Goal: Obtain resource: Download file/media

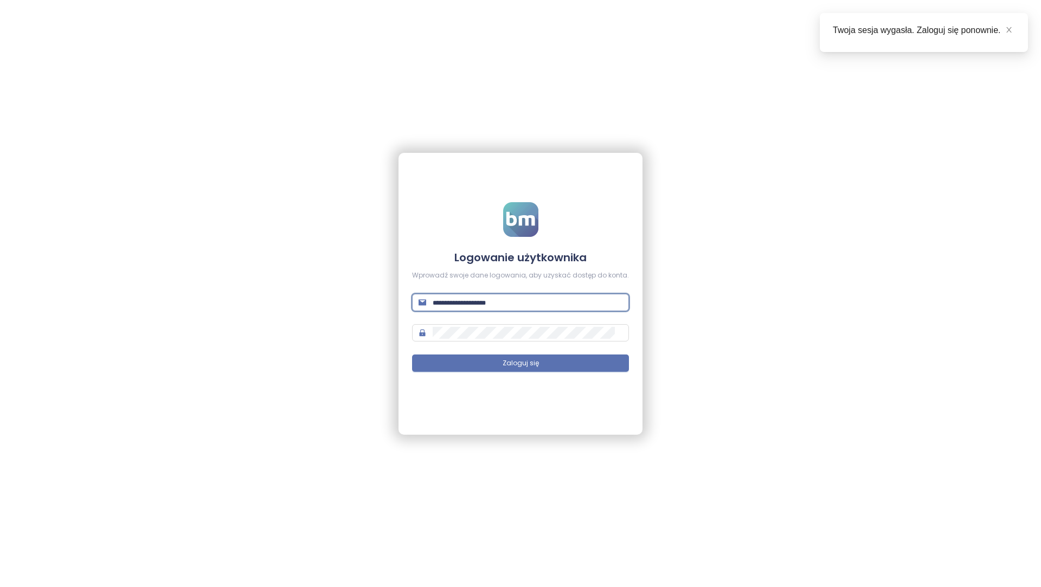
click at [497, 307] on input "text" at bounding box center [528, 302] width 190 height 12
type input "**********"
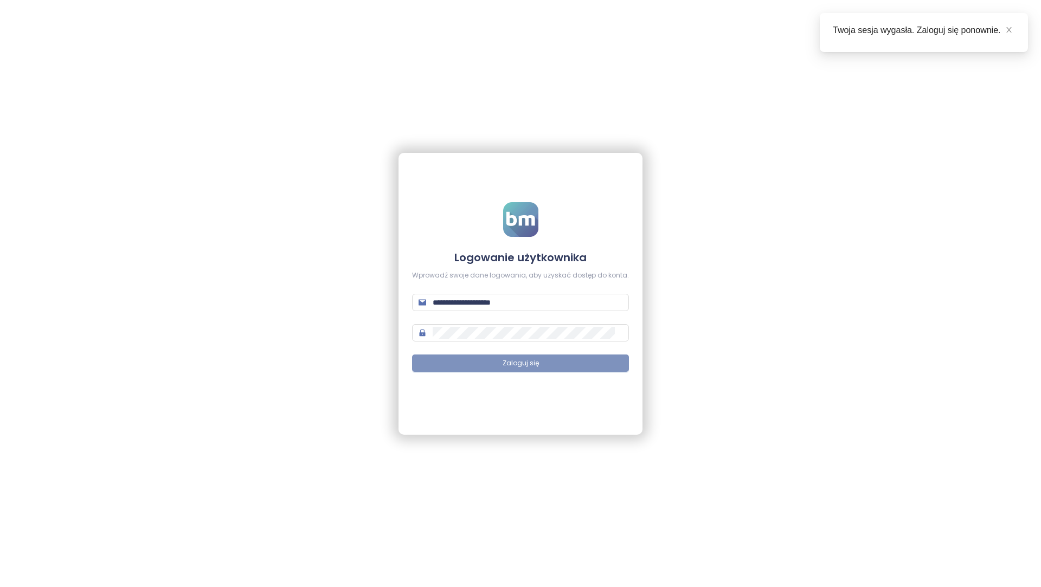
click at [588, 362] on button "Zaloguj się" at bounding box center [520, 362] width 217 height 17
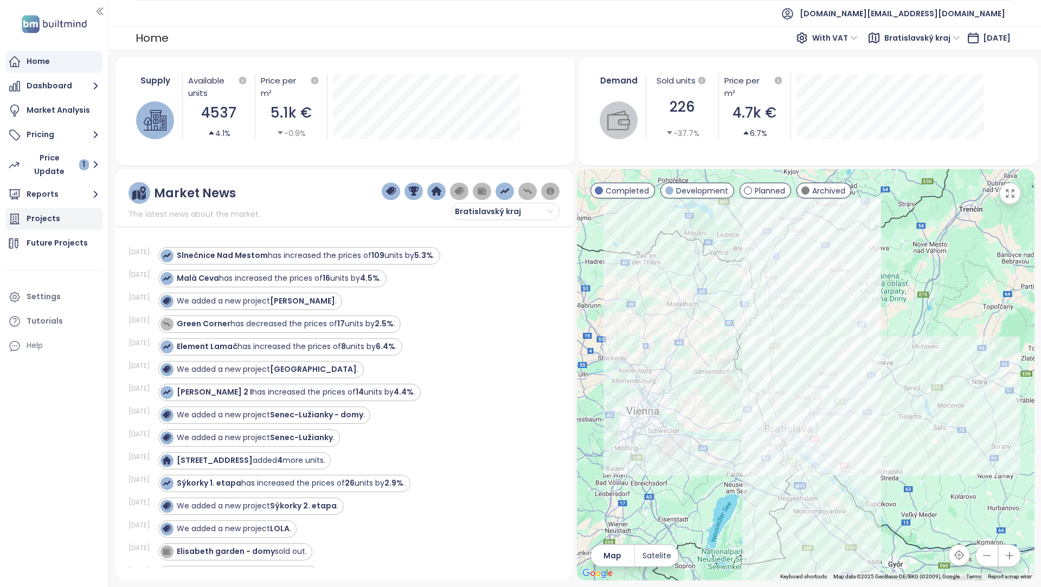
click at [66, 217] on div "Projects" at bounding box center [53, 219] width 97 height 22
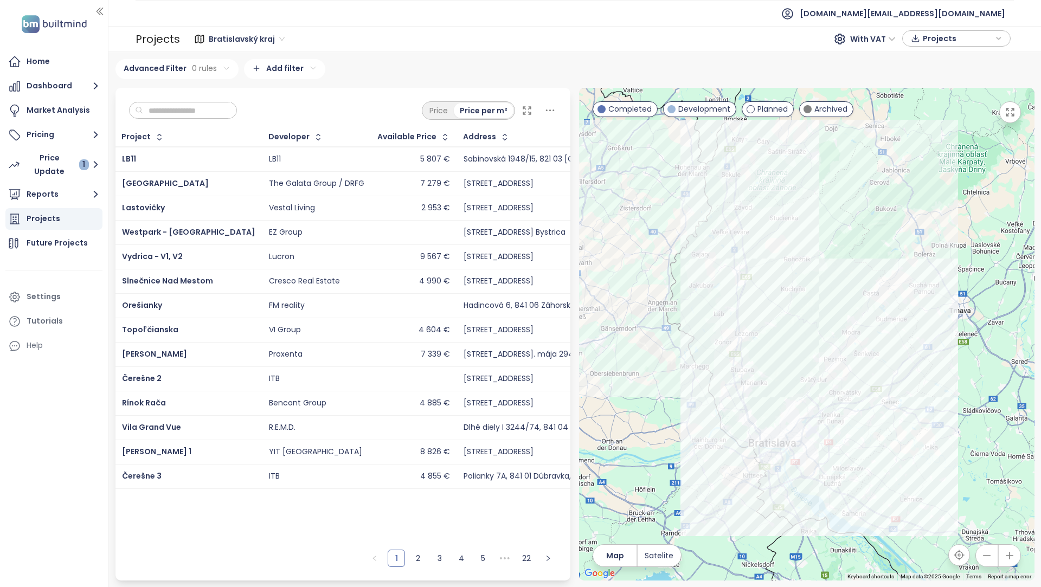
click at [949, 36] on span "Projects" at bounding box center [958, 38] width 70 height 16
click at [946, 56] on span "XLSX" at bounding box center [938, 59] width 29 height 16
click at [819, 70] on div "Advanced Filter 0 rules Add filter" at bounding box center [574, 69] width 919 height 20
click at [35, 198] on button "Reports" at bounding box center [53, 195] width 97 height 22
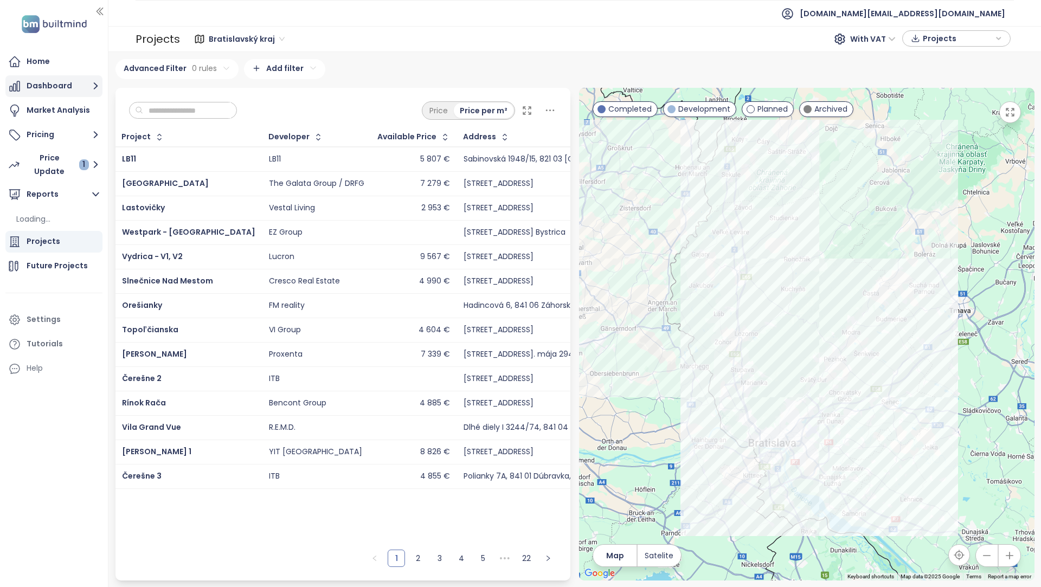
click at [57, 85] on button "Dashboard" at bounding box center [53, 86] width 97 height 22
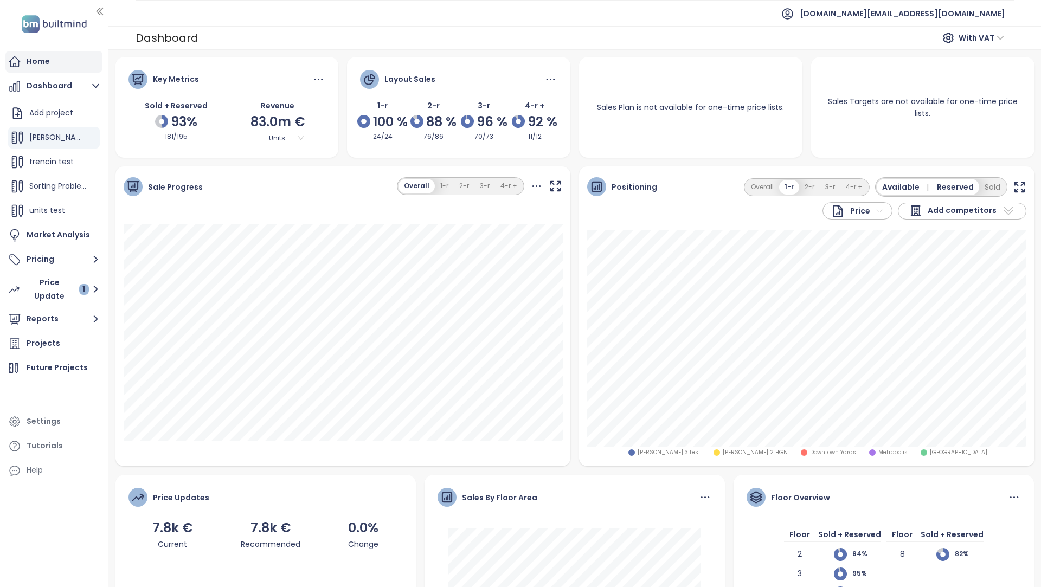
click at [46, 68] on div "Home" at bounding box center [53, 62] width 97 height 22
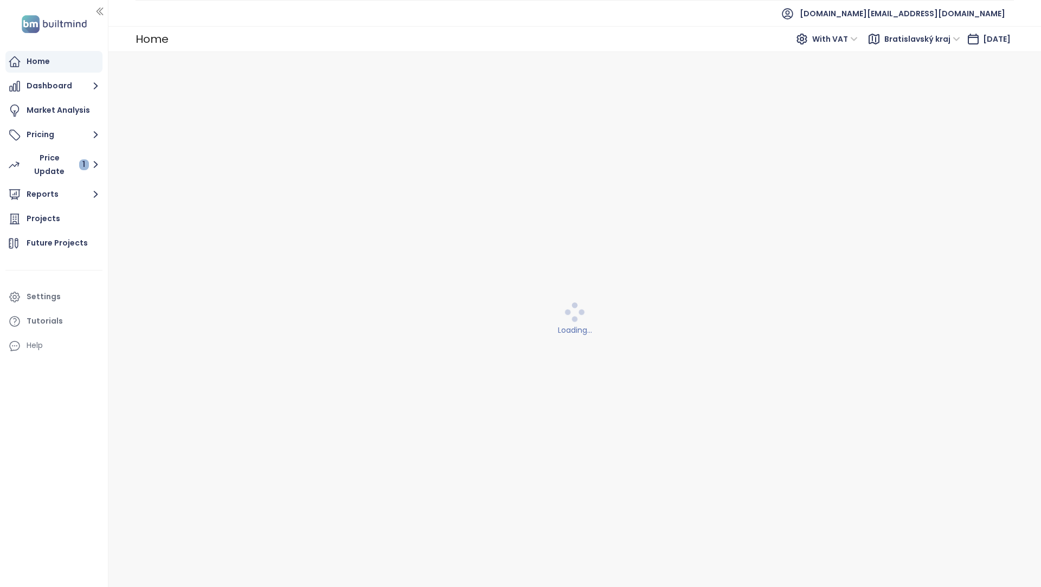
click at [915, 42] on span "Bratislavský kraj" at bounding box center [922, 39] width 76 height 16
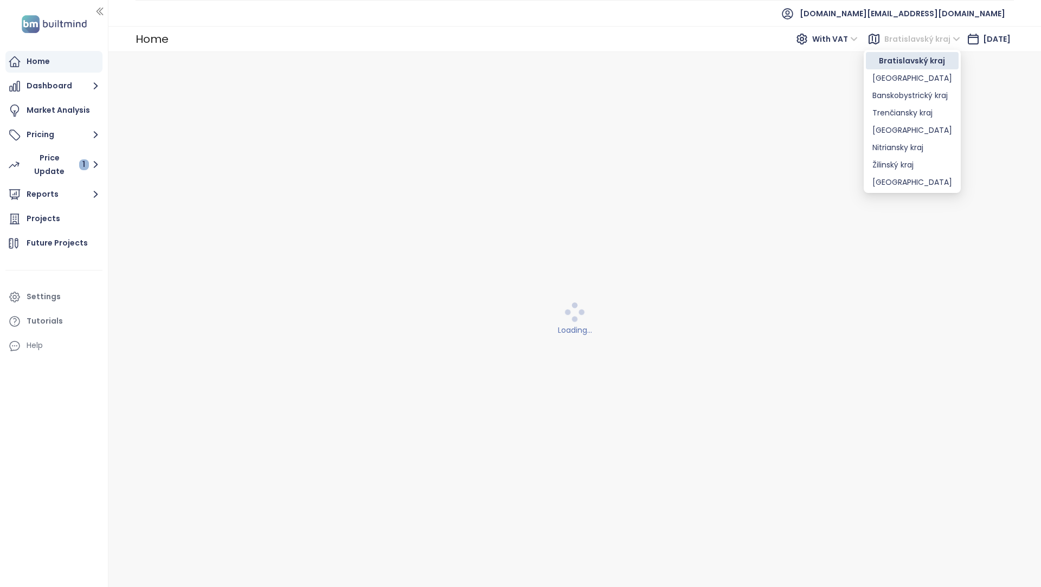
click at [915, 42] on span "Bratislavský kraj" at bounding box center [922, 39] width 76 height 16
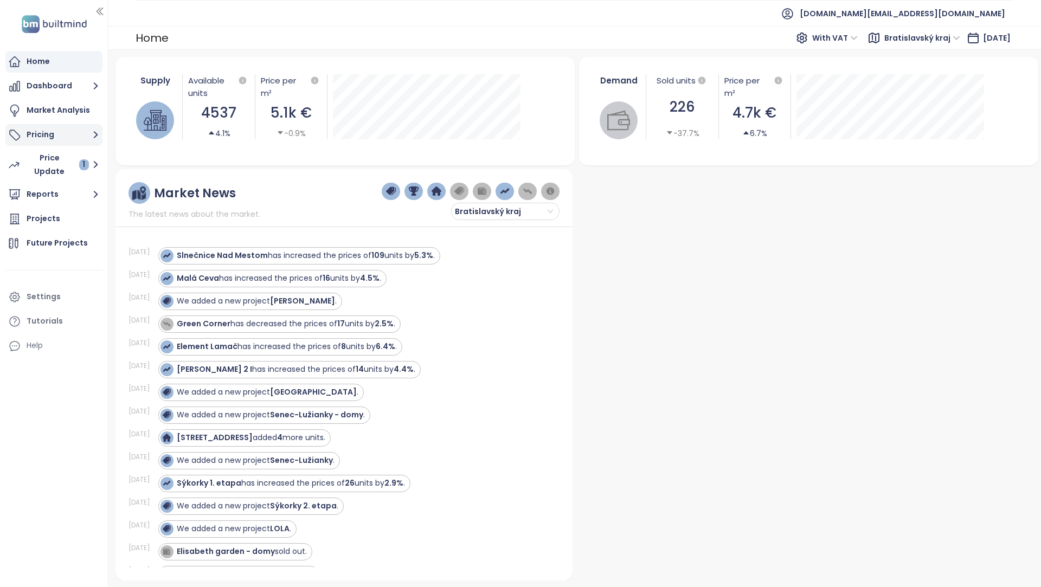
click at [32, 127] on button "Pricing" at bounding box center [53, 135] width 97 height 22
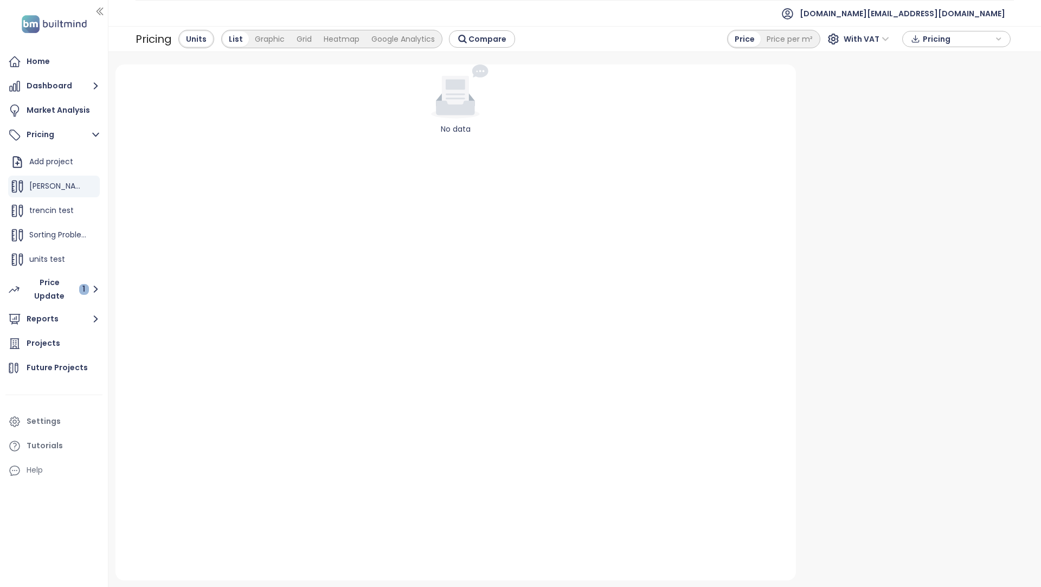
click at [944, 39] on span "Pricing" at bounding box center [958, 39] width 70 height 16
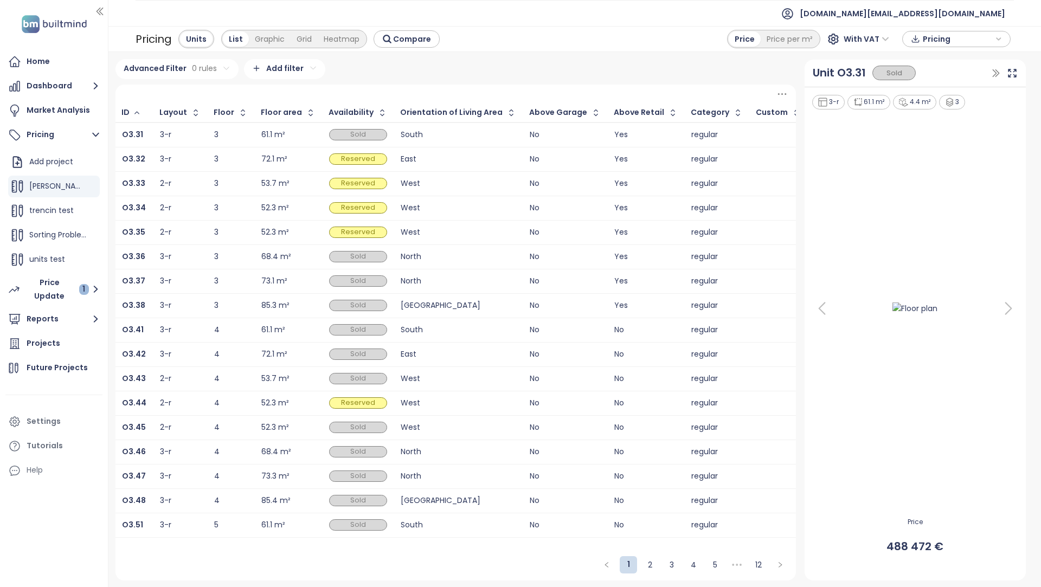
click at [779, 88] on icon at bounding box center [782, 94] width 14 height 14
click at [69, 314] on button "Reports" at bounding box center [53, 319] width 97 height 22
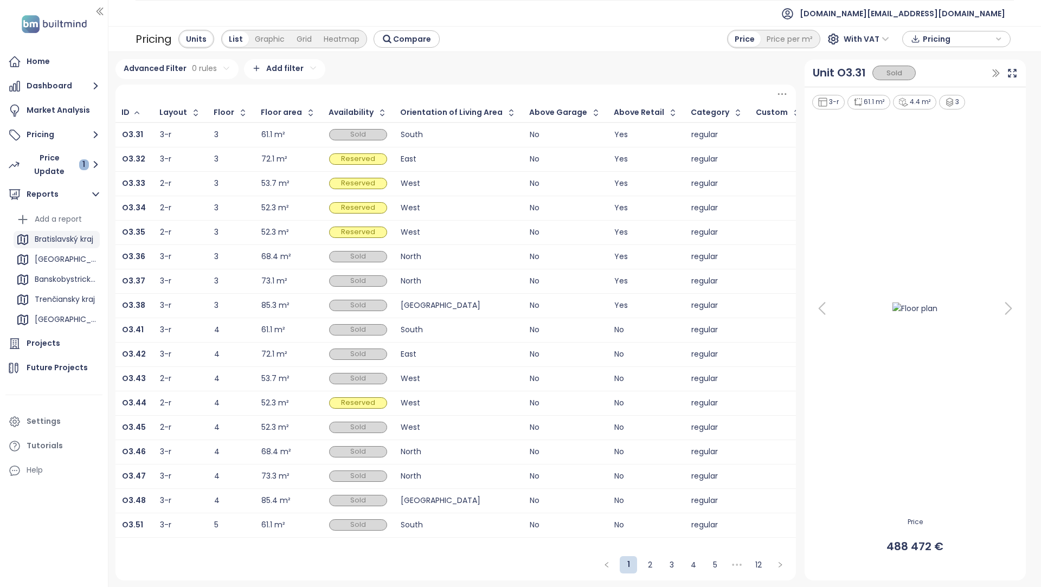
click at [80, 234] on div "Bratislavský kraj" at bounding box center [64, 240] width 59 height 14
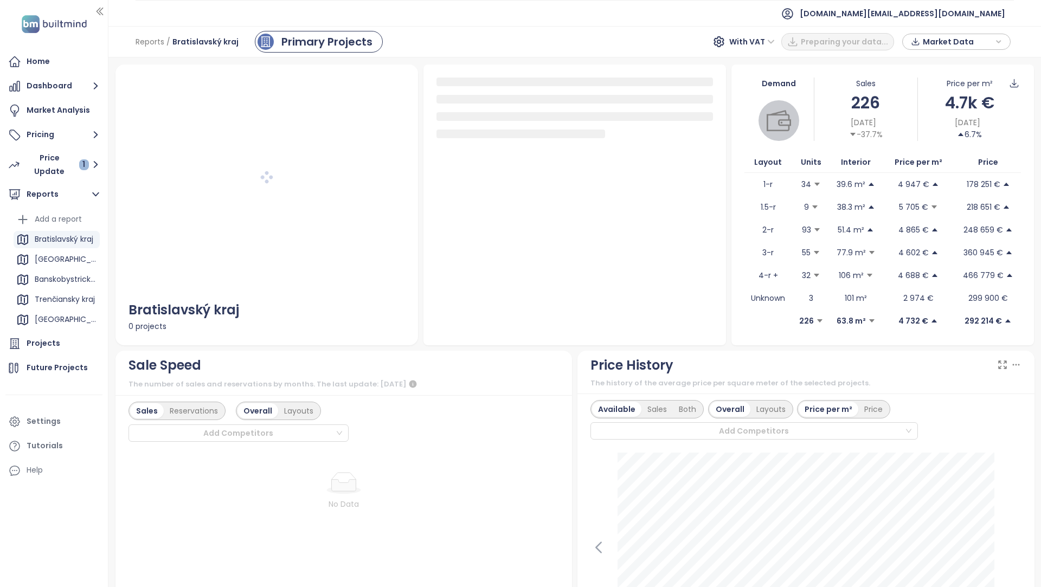
click at [975, 43] on span "Market Data" at bounding box center [958, 42] width 70 height 16
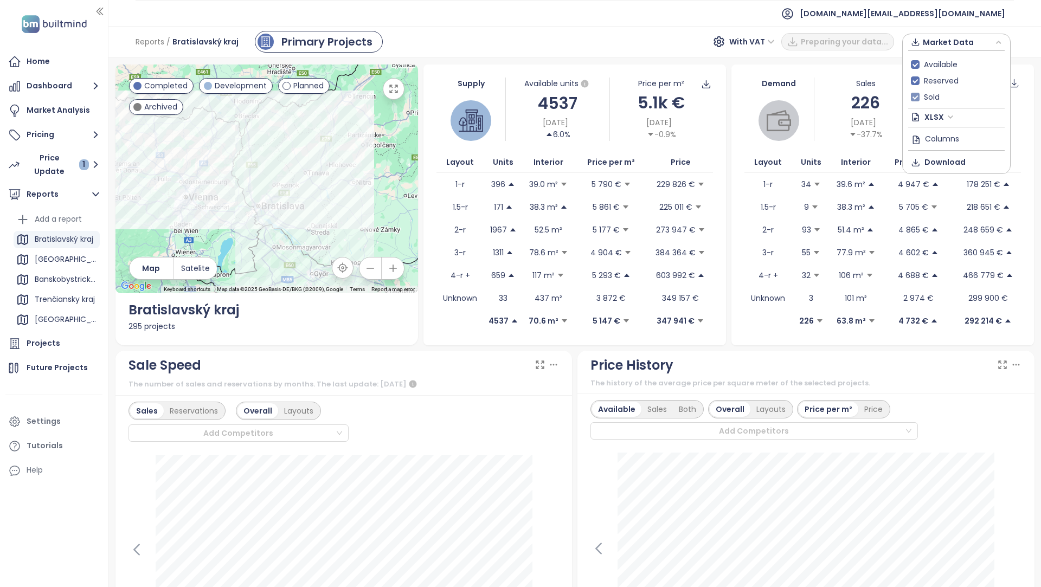
click at [936, 96] on span "Sold" at bounding box center [931, 97] width 24 height 12
click at [947, 134] on span "Columns" at bounding box center [942, 138] width 34 height 12
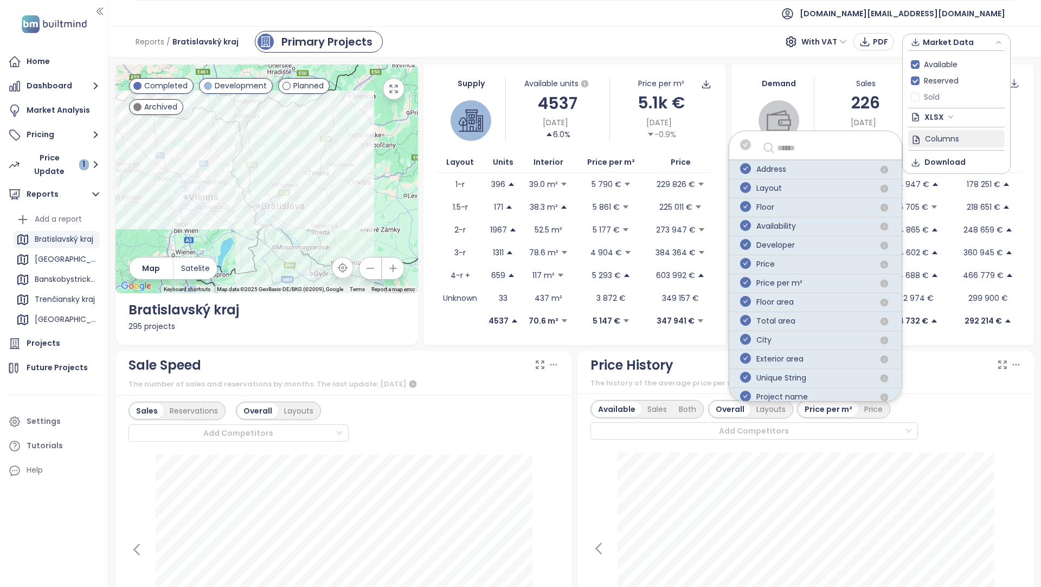
click at [749, 144] on icon "check-circle" at bounding box center [745, 144] width 11 height 11
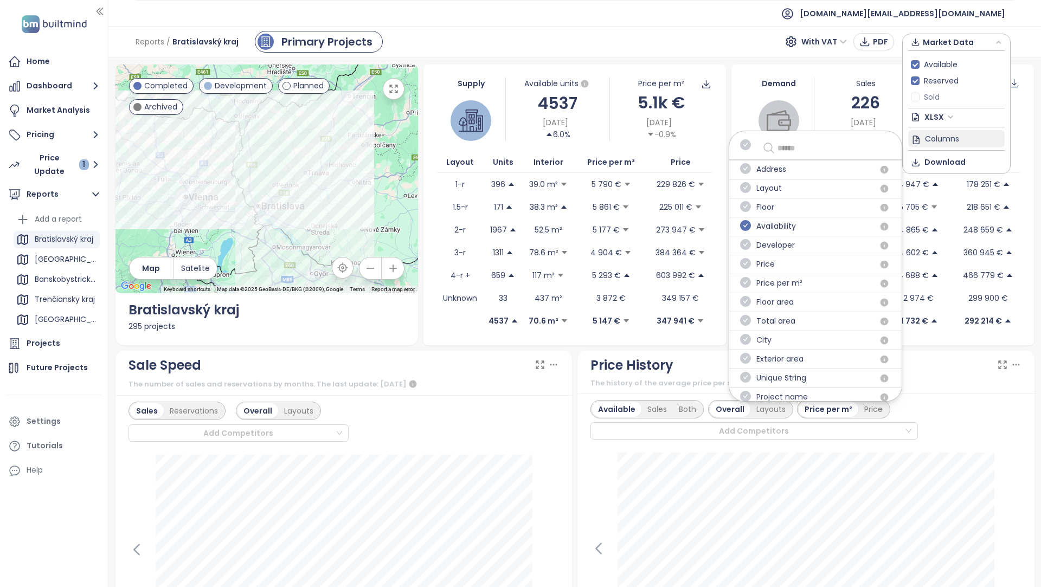
click at [746, 225] on icon "check-circle" at bounding box center [745, 225] width 11 height 11
click at [749, 282] on icon "check-circle" at bounding box center [745, 282] width 11 height 11
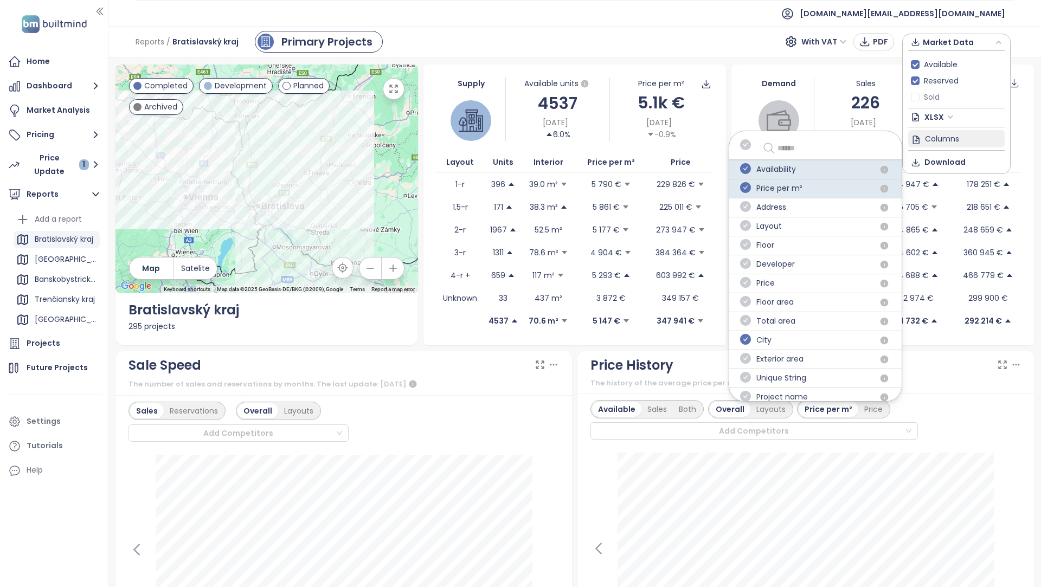
click at [746, 338] on icon "check-circle" at bounding box center [745, 339] width 11 height 11
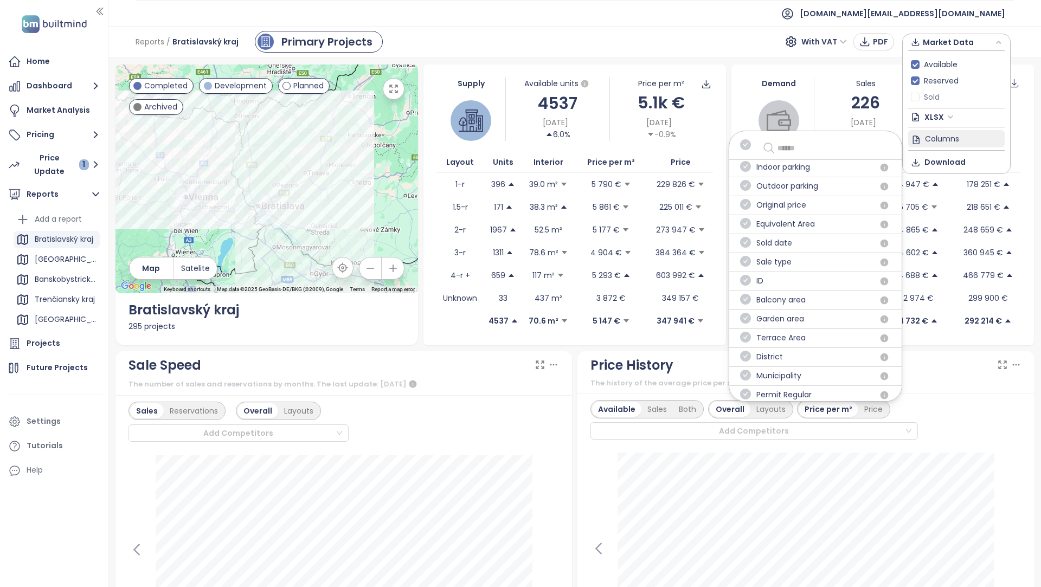
scroll to position [376, 0]
click at [745, 356] on icon "check-circle" at bounding box center [745, 361] width 11 height 11
click at [747, 356] on icon "check-circle" at bounding box center [745, 361] width 11 height 11
click at [746, 272] on icon "check-circle" at bounding box center [745, 277] width 11 height 11
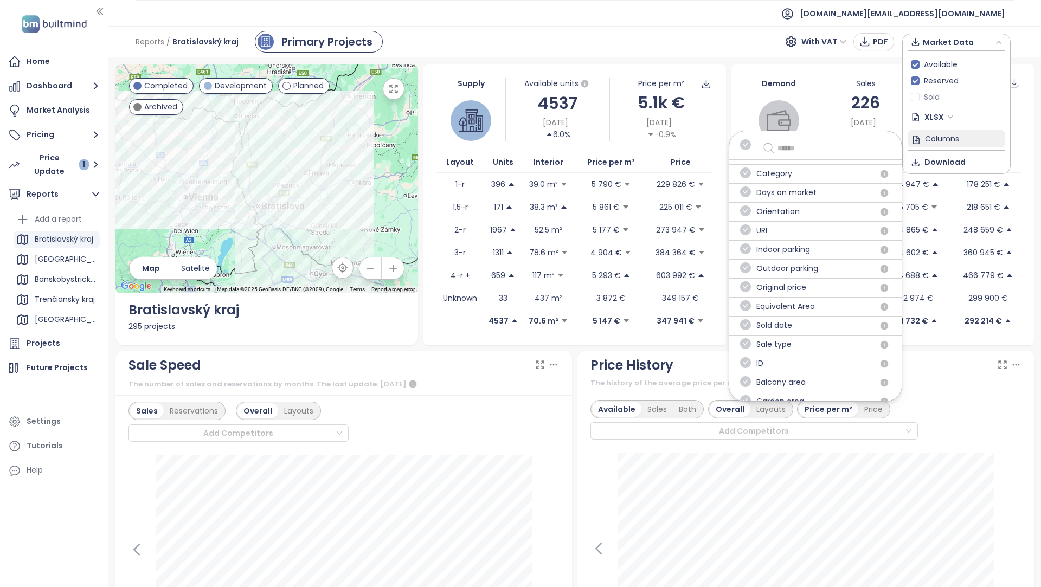
scroll to position [0, 0]
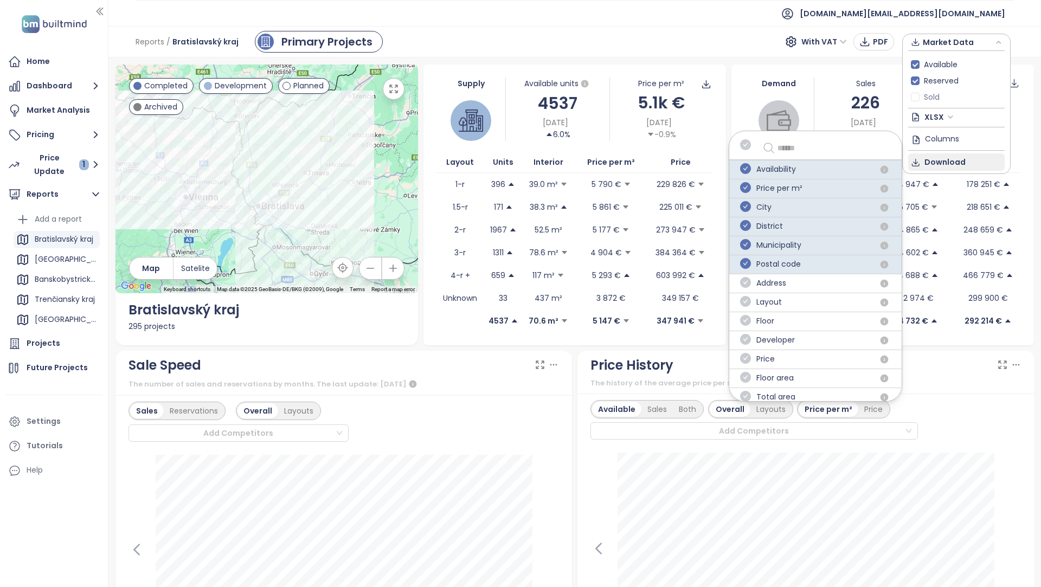
click at [963, 160] on button "Download" at bounding box center [956, 161] width 96 height 17
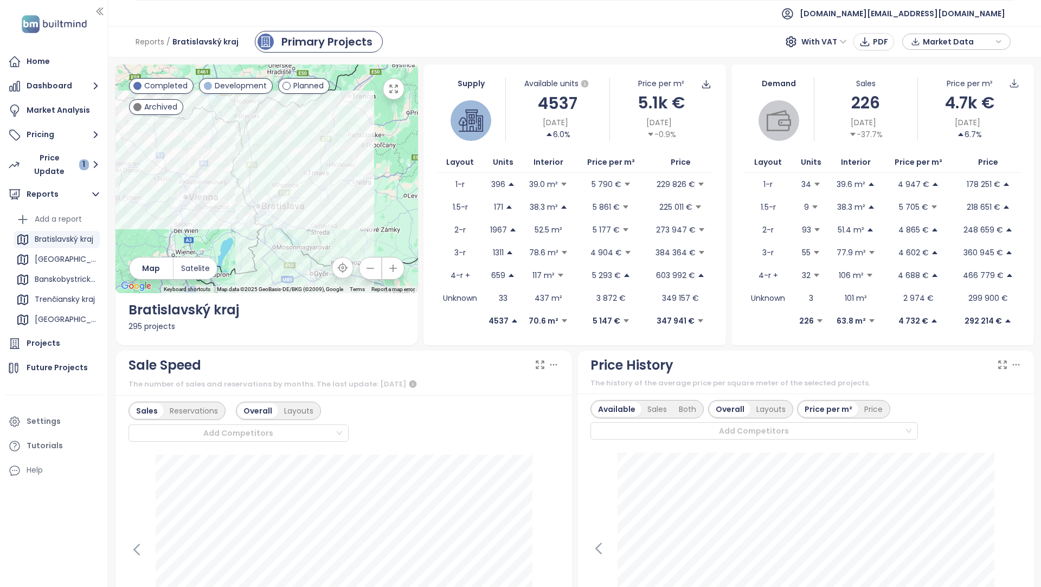
click at [972, 28] on div "Reports / Bratislavský kraj Primary Projects With VAT PDF Market Data" at bounding box center [574, 41] width 932 height 31
click at [972, 36] on span "Market Data" at bounding box center [958, 42] width 70 height 16
click at [948, 138] on span "Columns" at bounding box center [942, 138] width 34 height 12
